Goal: Task Accomplishment & Management: Complete application form

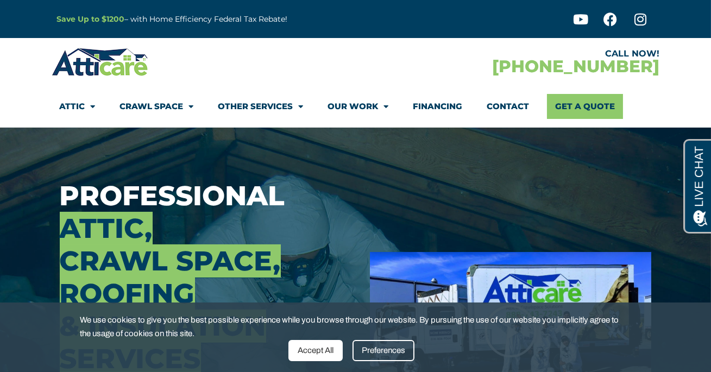
click at [324, 351] on div "Accept All" at bounding box center [316, 350] width 54 height 21
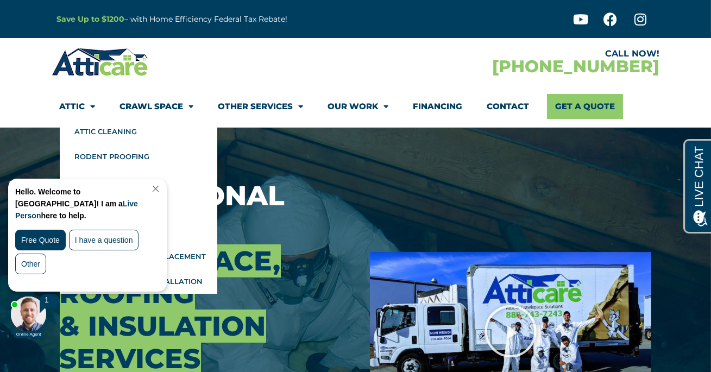
click at [162, 190] on link "Close Chat" at bounding box center [154, 188] width 15 height 8
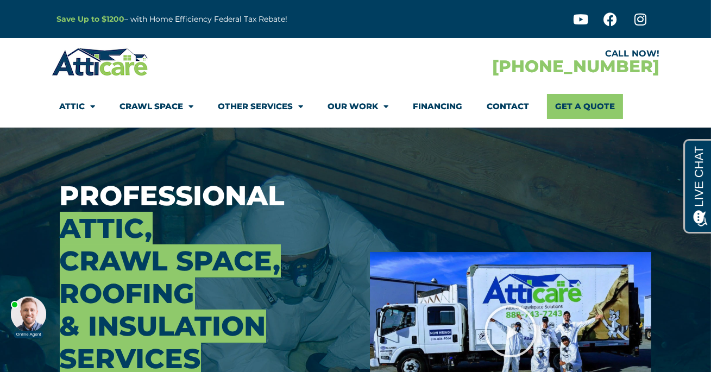
click at [517, 108] on link "Contact" at bounding box center [509, 106] width 42 height 25
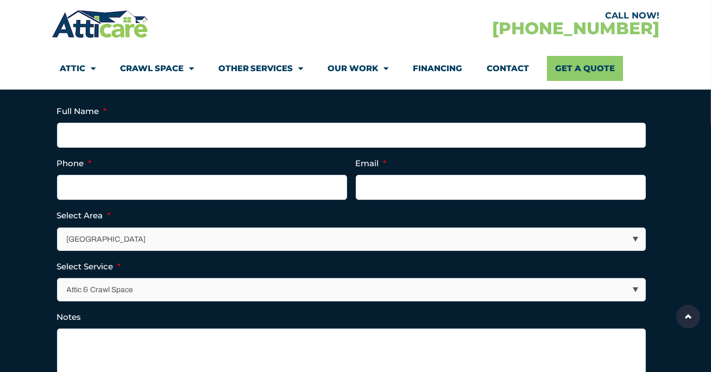
scroll to position [298, 0]
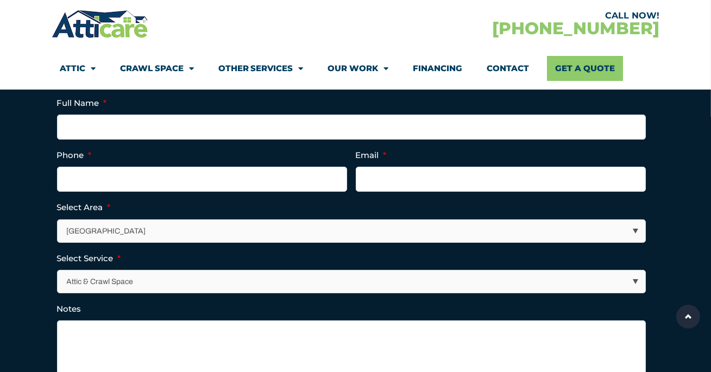
click at [149, 229] on select "[GEOGRAPHIC_DATA] [GEOGRAPHIC_DATA] [US_STATE] / [US_STATE] Area Other Areas" at bounding box center [352, 231] width 588 height 22
select select "[US_STATE] / [US_STATE][GEOGRAPHIC_DATA]"
click at [58, 220] on select "Los Angeles Area San Francisco Bay Area New Jersey / New York Area Other Areas" at bounding box center [352, 231] width 588 height 22
click at [141, 282] on select "Attic & Crawl Space Insulation Roofing Solar Energy Other Services" at bounding box center [352, 282] width 588 height 22
click at [58, 271] on select "Attic & Crawl Space Insulation Roofing Solar Energy Other Services" at bounding box center [352, 282] width 588 height 22
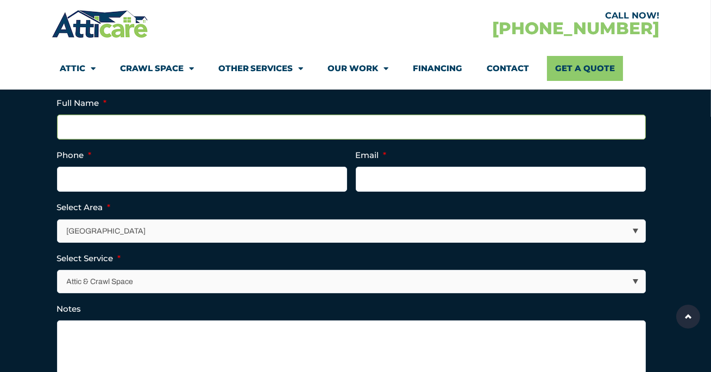
click at [128, 132] on input "Full Name *" at bounding box center [351, 127] width 589 height 25
type input "anthony parisi"
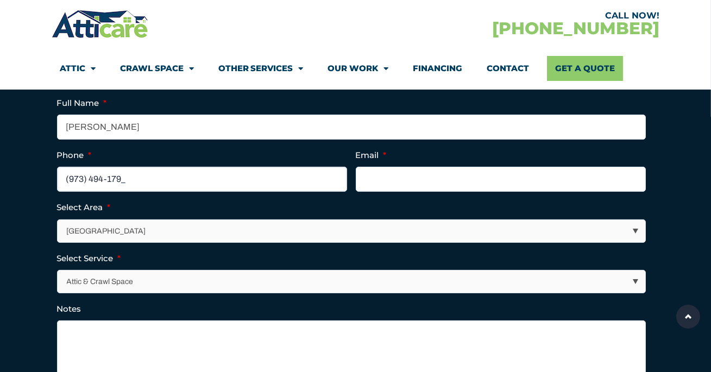
type input "(973) 494-1790"
type input "anthonycparisi@gmail.com"
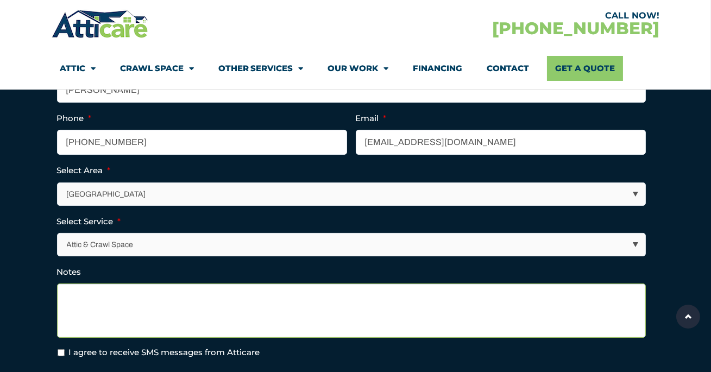
click at [178, 306] on textarea "Notes" at bounding box center [351, 311] width 589 height 54
paste textarea "Good afternoon, I’m closing on a 1,100 sq. ft. ranch home at 8 Boonton Ave in K…"
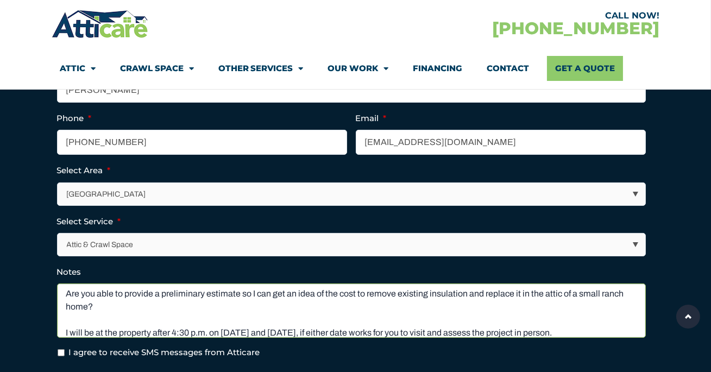
scroll to position [88, 0]
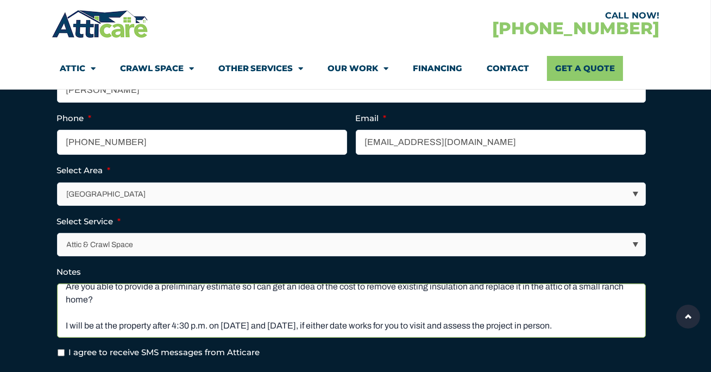
type textarea "Good afternoon, I’m closing on a 1,100 sq. ft. ranch home at 8 Boonton Ave in K…"
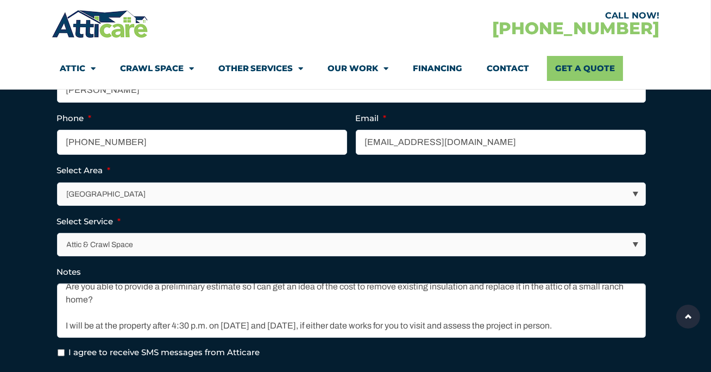
click at [60, 353] on input "I agree to receive SMS messages from Atticare" at bounding box center [61, 352] width 7 height 7
checkbox input "true"
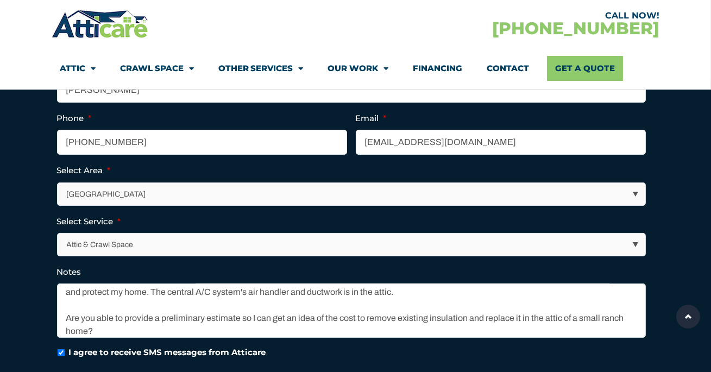
scroll to position [0, 0]
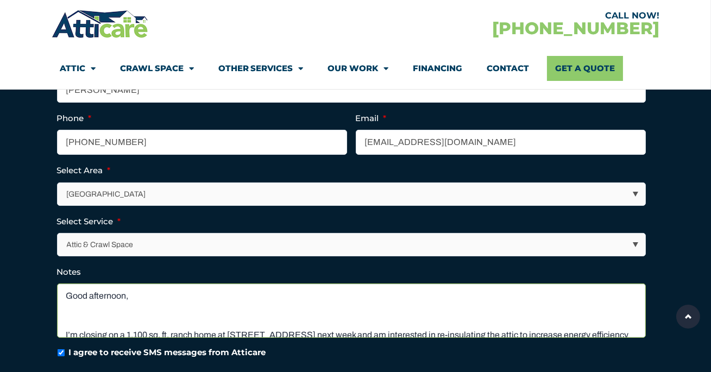
click at [213, 310] on textarea "Good afternoon, I’m closing on a 1,100 sq. ft. ranch home at 8 Boonton Ave in K…" at bounding box center [351, 311] width 589 height 54
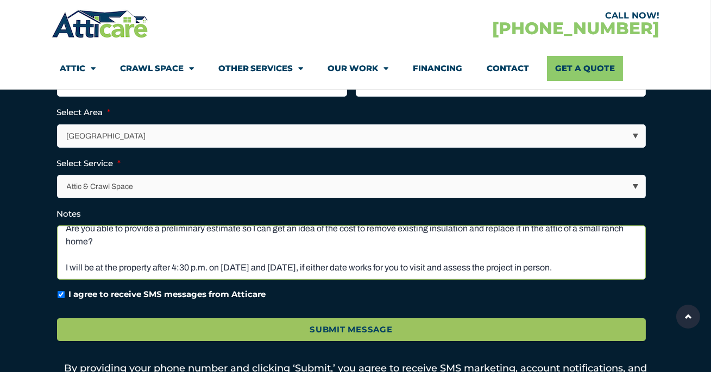
scroll to position [433, 0]
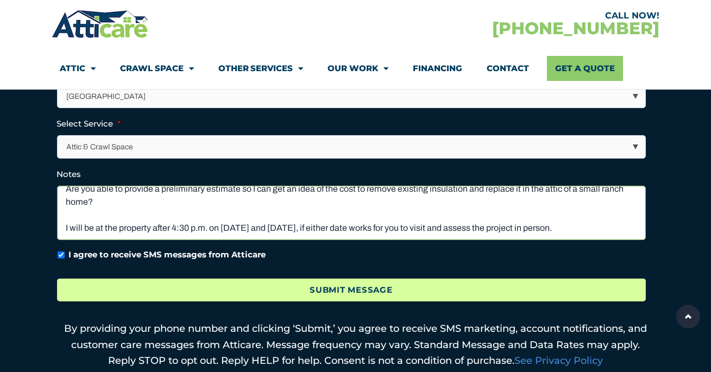
type textarea "Good afternoon, I’m closing on a 1,100 sq. ft. ranch home at 8 Boonton Ave in K…"
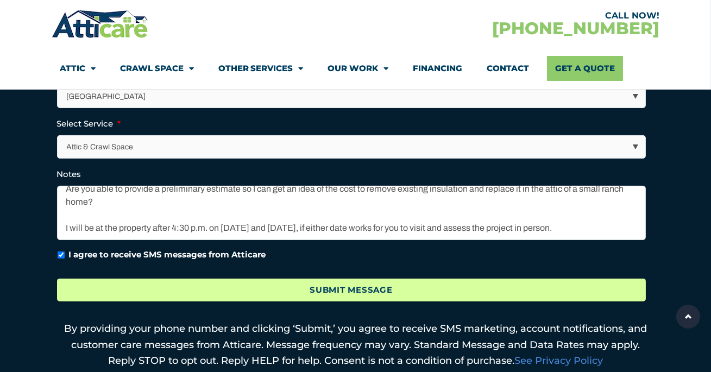
click at [356, 290] on input "Submit Message" at bounding box center [351, 290] width 589 height 23
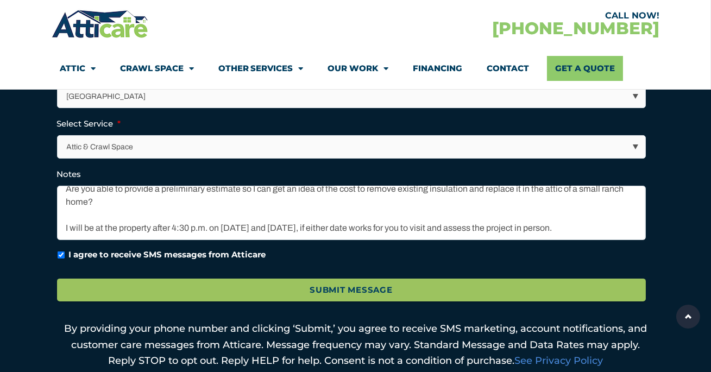
scroll to position [0, 0]
